Goal: Check status: Check status

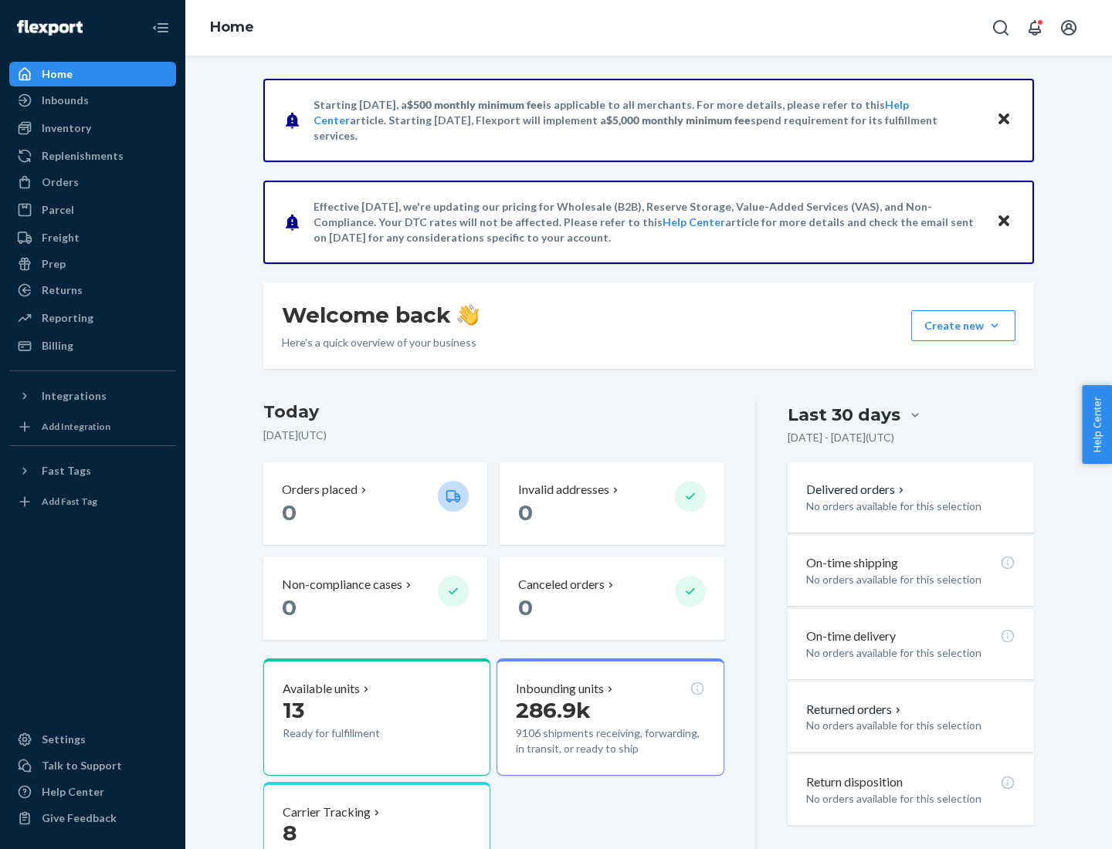
click at [994, 326] on button "Create new Create new inbound Create new order Create new product" at bounding box center [963, 325] width 104 height 31
click at [64, 100] on div "Inbounds" at bounding box center [65, 100] width 47 height 15
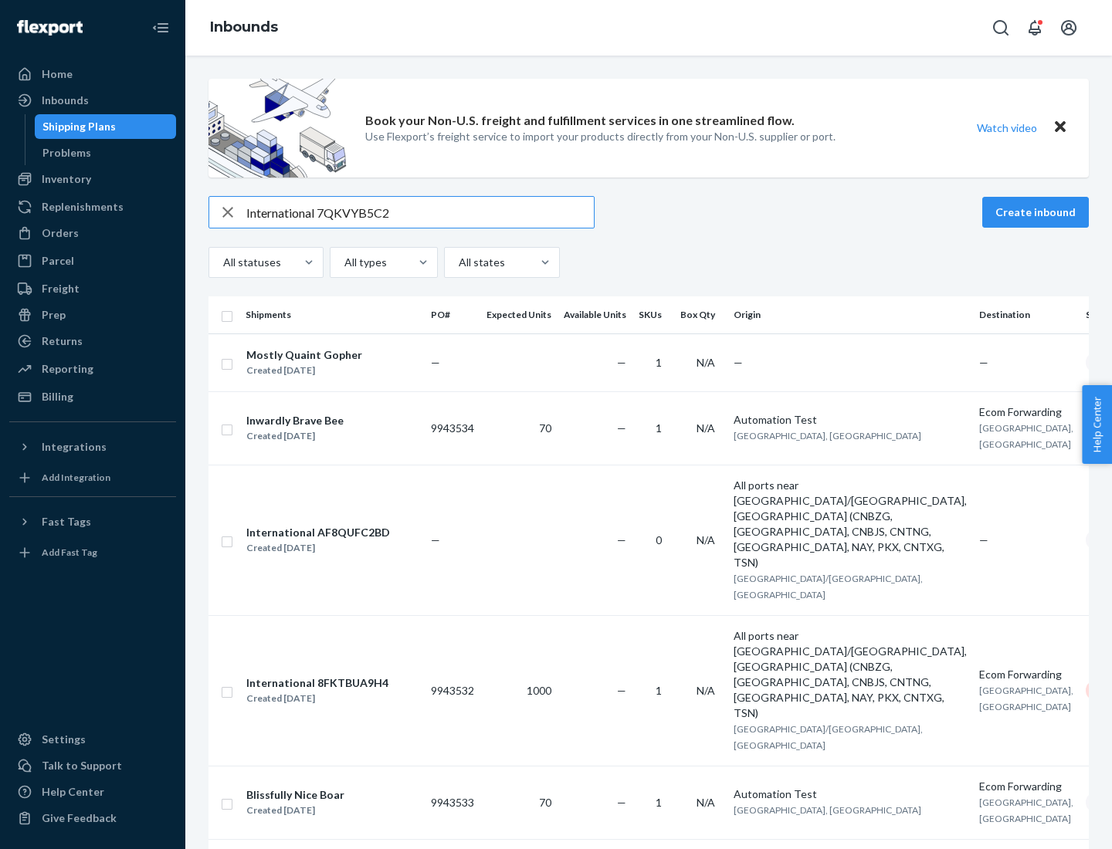
type input "International 7QKVYB5C29"
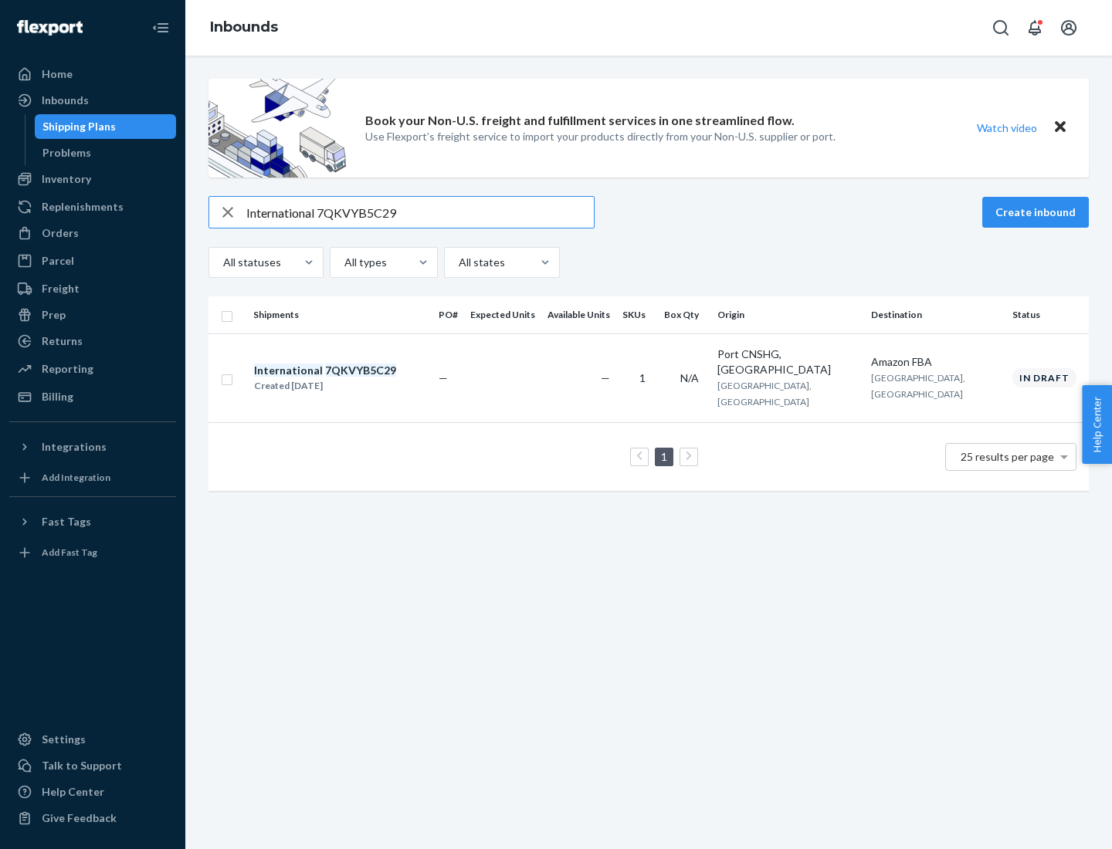
click at [351, 378] on div "Created [DATE]" at bounding box center [325, 385] width 142 height 15
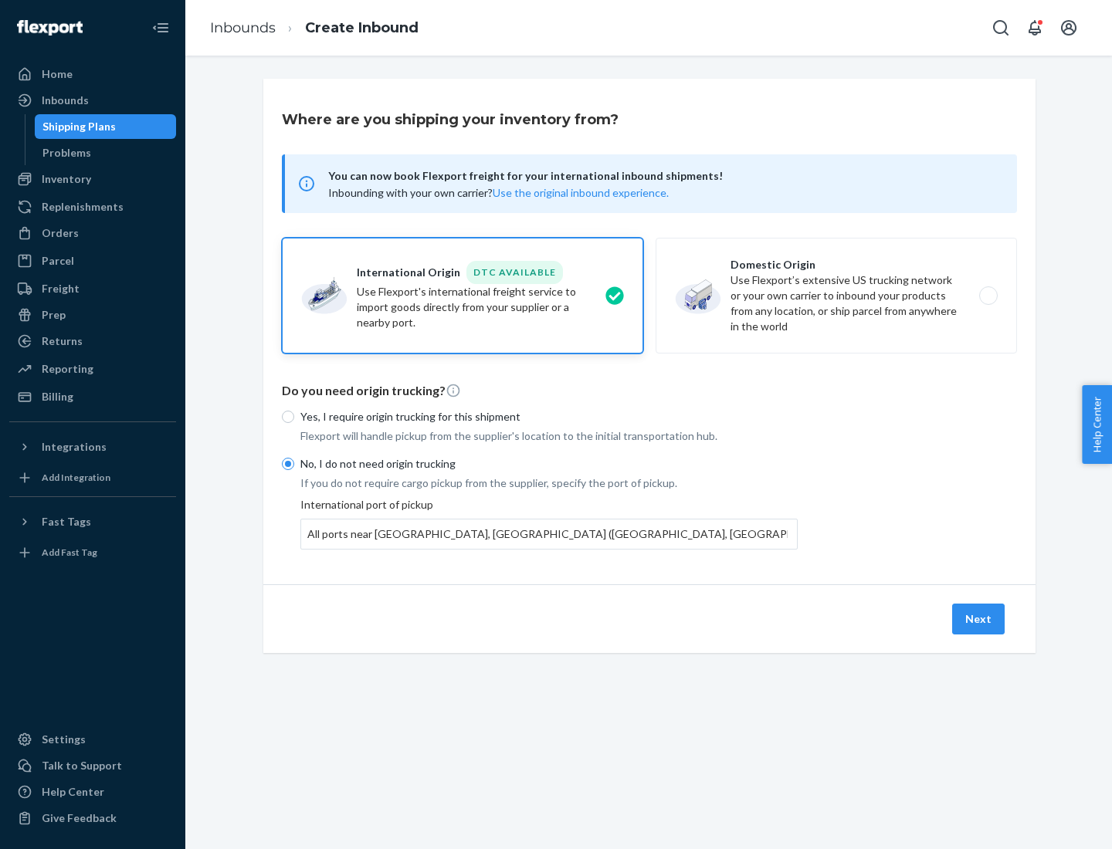
click at [979, 618] on button "Next" at bounding box center [978, 619] width 52 height 31
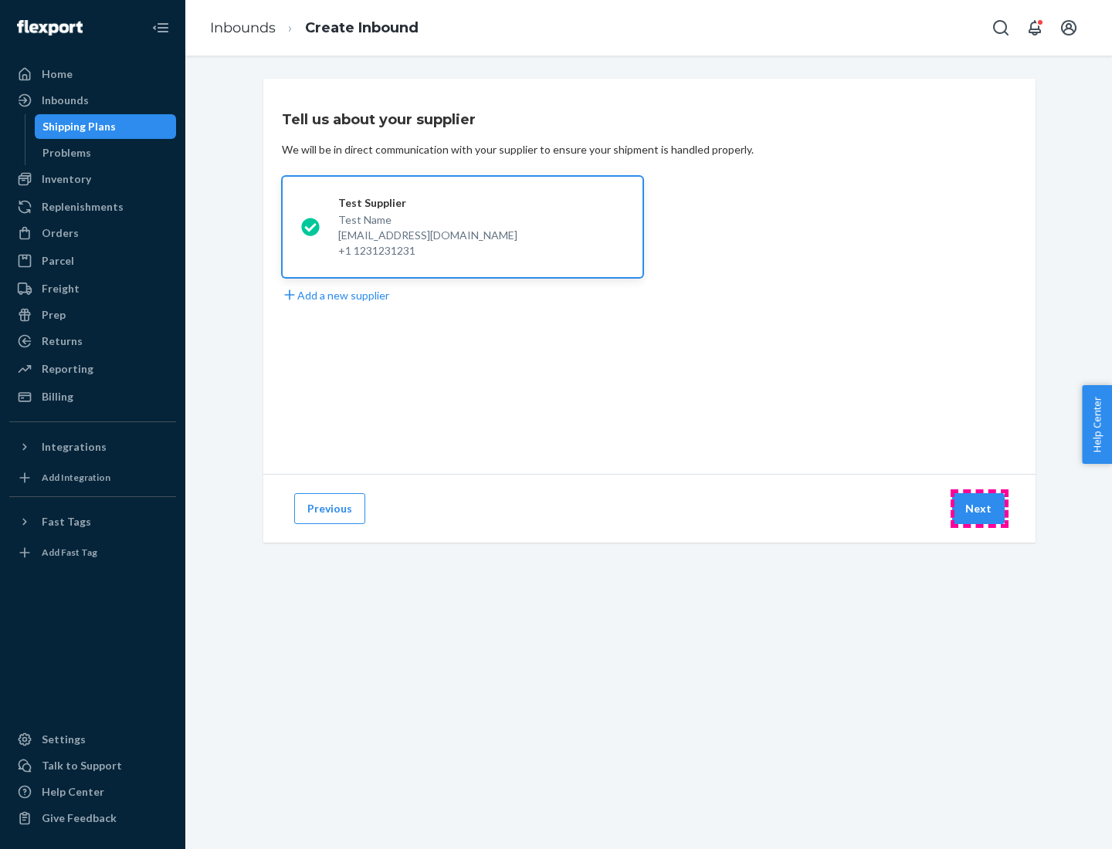
click at [979, 509] on button "Next" at bounding box center [978, 508] width 52 height 31
